Goal: Use online tool/utility: Utilize a website feature to perform a specific function

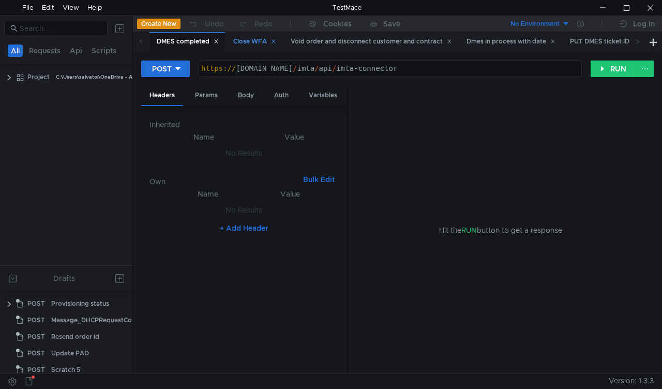
click at [254, 41] on div "Close WFA" at bounding box center [254, 41] width 43 height 11
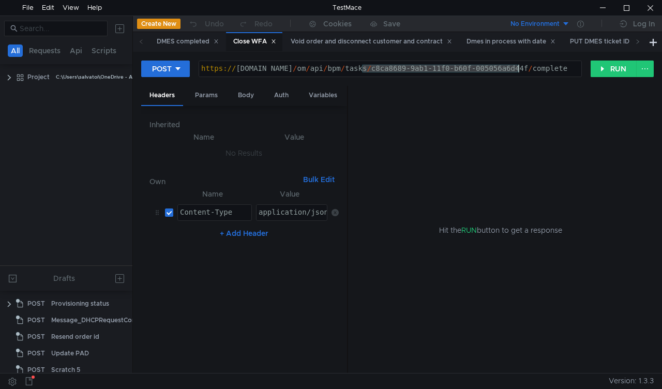
drag, startPoint x: 362, startPoint y: 67, endPoint x: 519, endPoint y: 70, distance: 156.7
click at [519, 70] on div "https:// mbx.dfni.nl / om / api / bpm / tasks / c8ca8689-9ab1-11f0-b60f-005056a…" at bounding box center [390, 76] width 382 height 23
paste textarea "e93d6f1-9d13-11f0-8a04-005056a66d6a"
click at [601, 71] on button "RUN" at bounding box center [614, 69] width 46 height 17
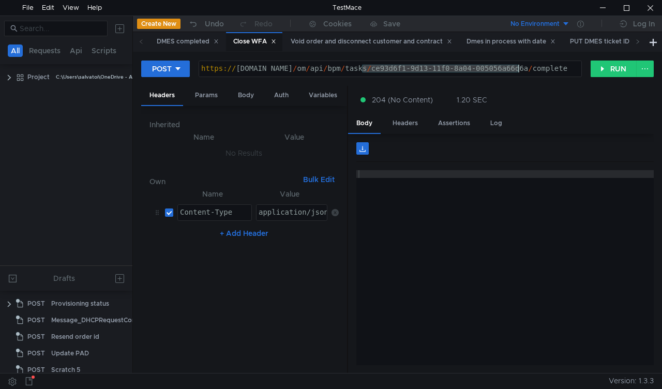
drag, startPoint x: 363, startPoint y: 67, endPoint x: 519, endPoint y: 69, distance: 156.2
click at [519, 69] on div "https:// mbx.dfni.nl / om / api / bpm / tasks / ce93d6f1-9d13-11f0-8a04-005056a…" at bounding box center [390, 76] width 382 height 23
drag, startPoint x: 360, startPoint y: 68, endPoint x: 517, endPoint y: 70, distance: 156.2
click at [517, 70] on div "https:// mbx.dfni.nl / om / api / bpm / tasks / ce93d6f1-9d13-11f0-8a04-005056a…" at bounding box center [390, 76] width 382 height 23
paste textarea "f0af925d-9dd8"
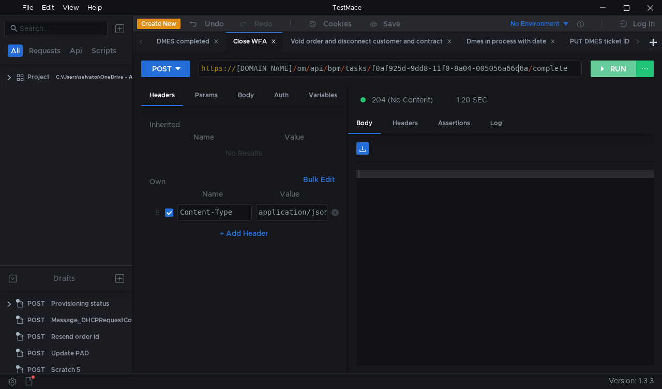
click at [593, 69] on button "RUN" at bounding box center [614, 69] width 46 height 17
drag, startPoint x: 395, startPoint y: 68, endPoint x: 518, endPoint y: 69, distance: 123.1
click at [518, 69] on div "https:// mbx.dfni.nl / om / api / bpm / tasks / f0af925d-9dd8-11f0-8a04-005056a…" at bounding box center [390, 76] width 382 height 23
paste textarea "a0f4f5df-9ae2-11f0-aaf1-005056a636ef"
type textarea "[URL][DOMAIN_NAME]"
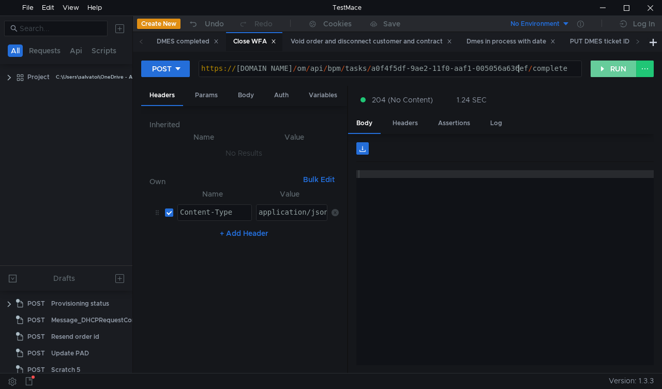
click at [608, 68] on button "RUN" at bounding box center [614, 69] width 46 height 17
